Goal: Transaction & Acquisition: Subscribe to service/newsletter

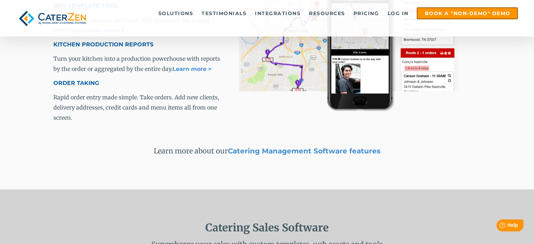
scroll to position [1229, 0]
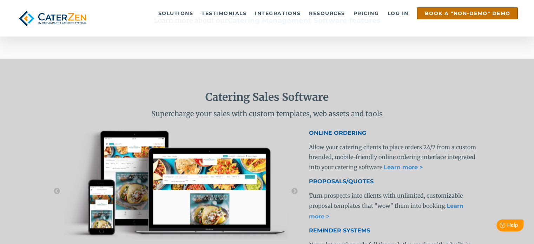
click at [458, 17] on link "Book a "Non-Demo" Demo" at bounding box center [467, 13] width 101 height 12
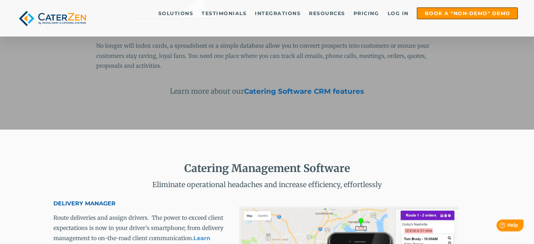
scroll to position [840, 0]
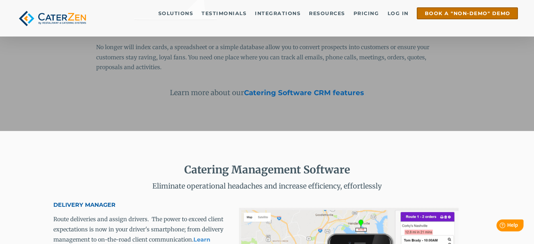
click at [441, 13] on link "Book a "Non-Demo" Demo" at bounding box center [467, 13] width 101 height 12
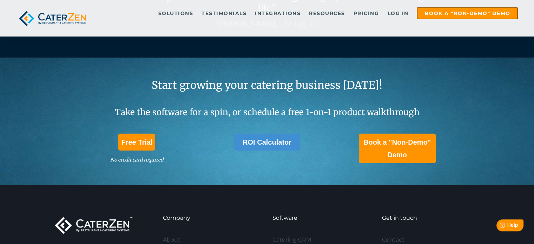
scroll to position [2029, 0]
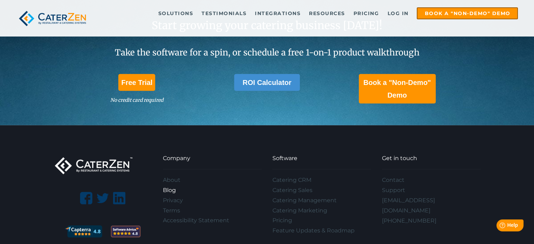
click at [173, 187] on link "Blog" at bounding box center [212, 190] width 99 height 10
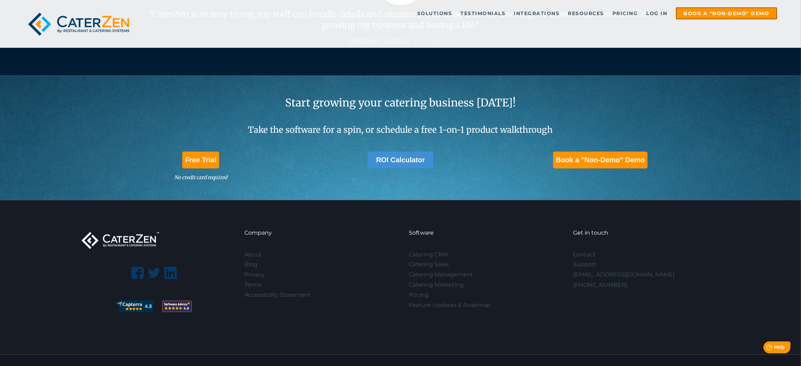
scroll to position [2121, 0]
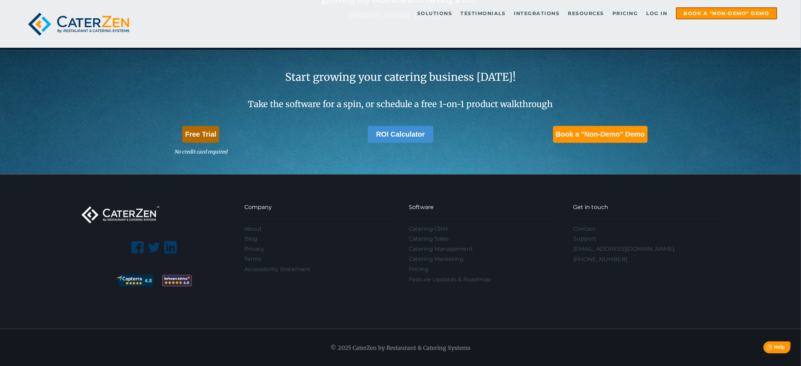
click at [213, 132] on link "Free Trial" at bounding box center [200, 134] width 37 height 17
